Goal: Task Accomplishment & Management: Use online tool/utility

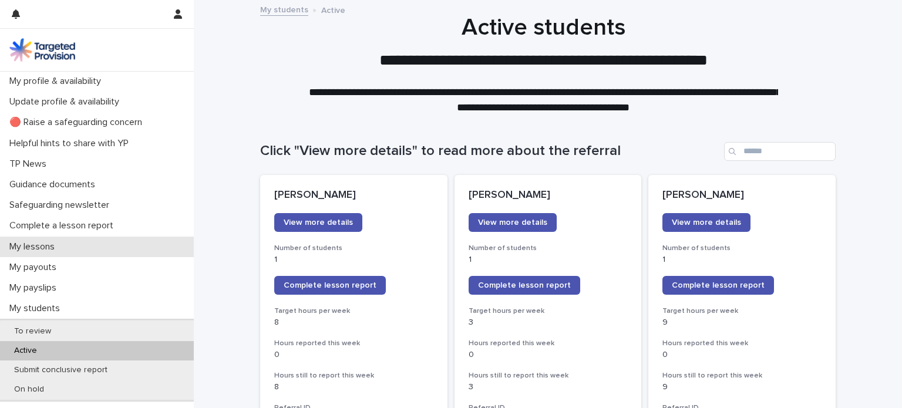
click at [48, 254] on div "My lessons" at bounding box center [97, 247] width 194 height 21
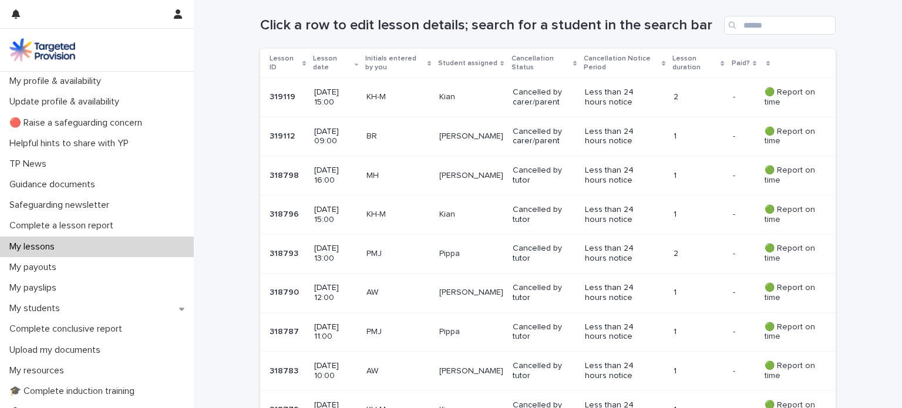
scroll to position [220, 0]
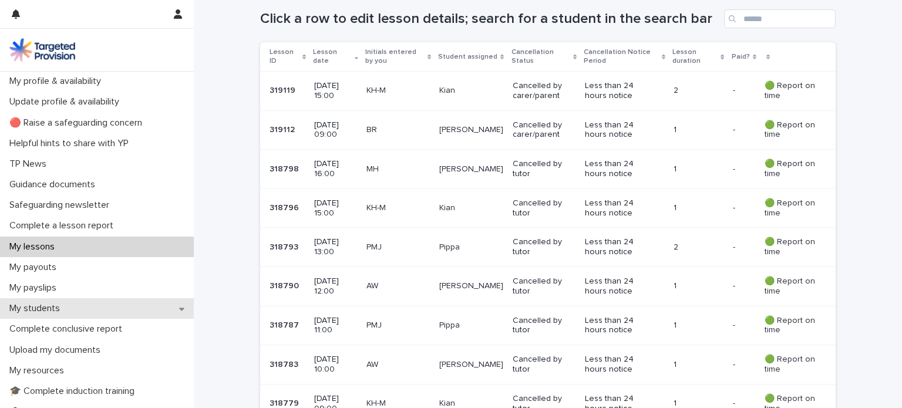
click at [110, 305] on div "My students" at bounding box center [97, 308] width 194 height 21
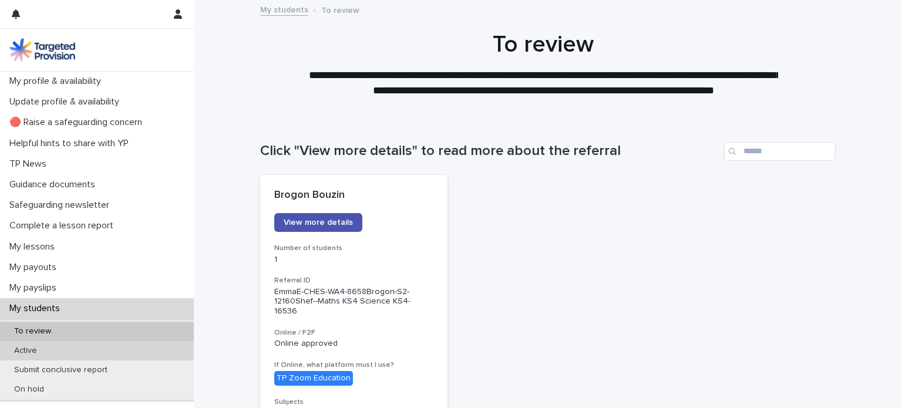
click at [115, 350] on div "Active" at bounding box center [97, 350] width 194 height 19
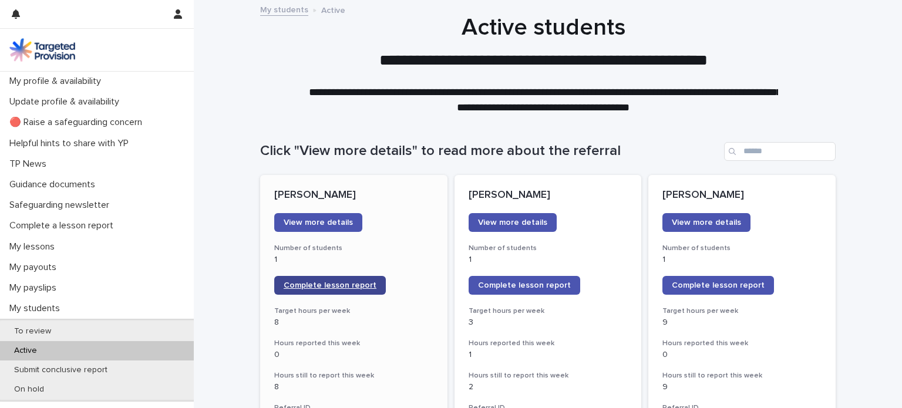
click at [325, 285] on span "Complete lesson report" at bounding box center [330, 285] width 93 height 8
